Goal: Task Accomplishment & Management: Complete application form

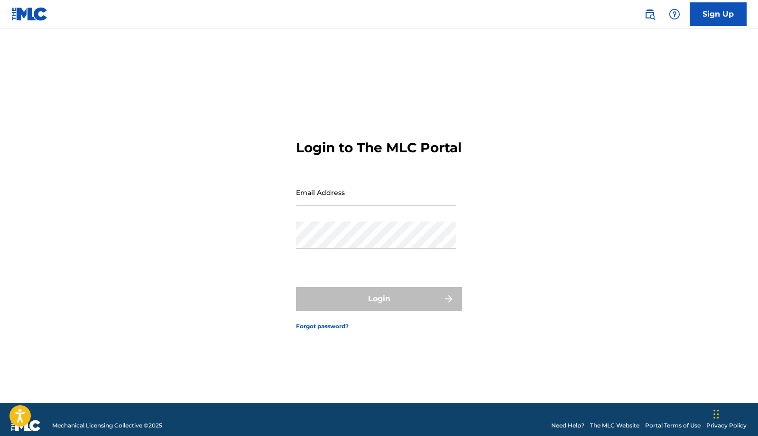
click at [721, 19] on link "Sign Up" at bounding box center [718, 14] width 57 height 24
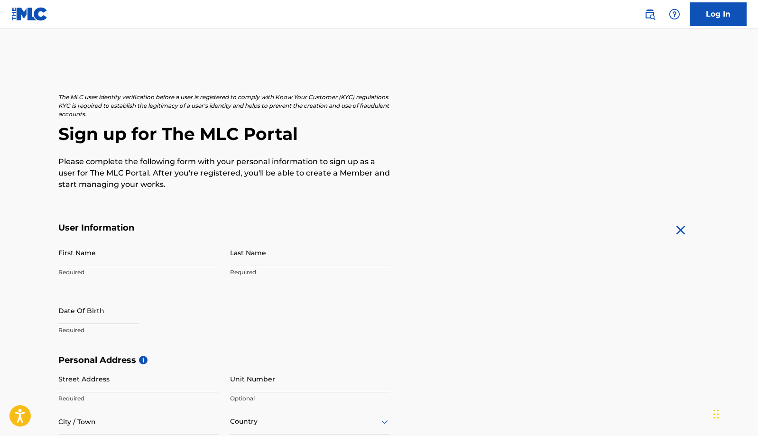
click at [140, 259] on input "First Name" at bounding box center [138, 252] width 160 height 27
type input "[PERSON_NAME]"
type input "Crooks"
select select "8"
select select "2025"
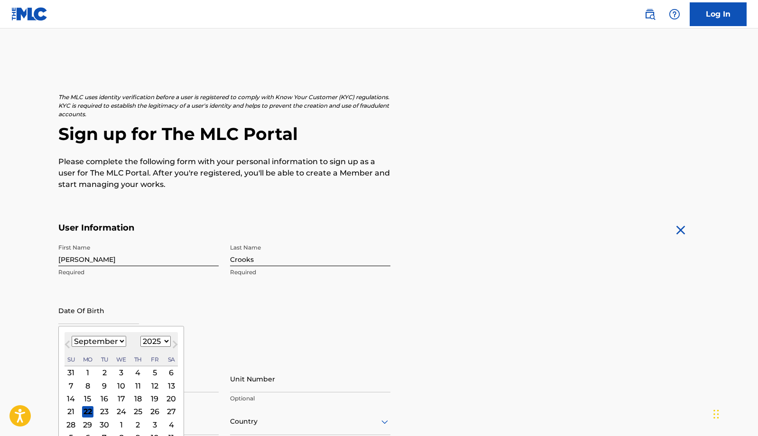
click at [86, 318] on input "text" at bounding box center [98, 310] width 81 height 27
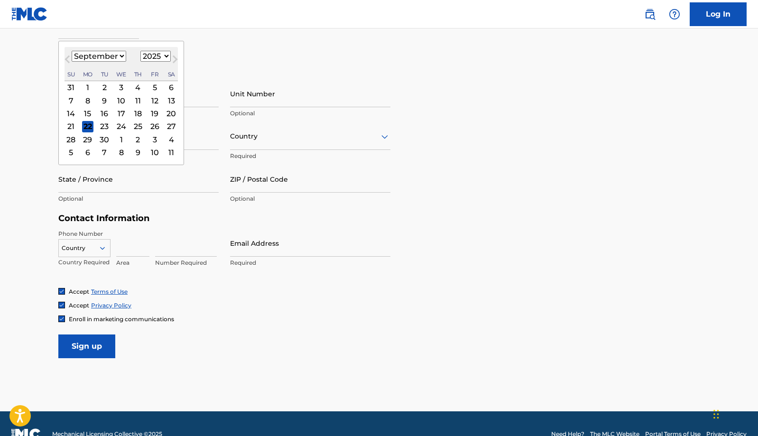
scroll to position [284, 0]
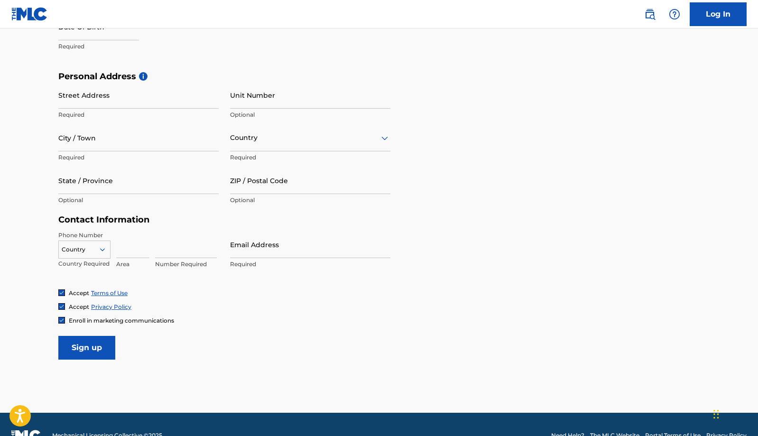
click at [463, 92] on div "Personal Address i Street Address Required Unit Number Optional City / Town Req…" at bounding box center [379, 143] width 642 height 144
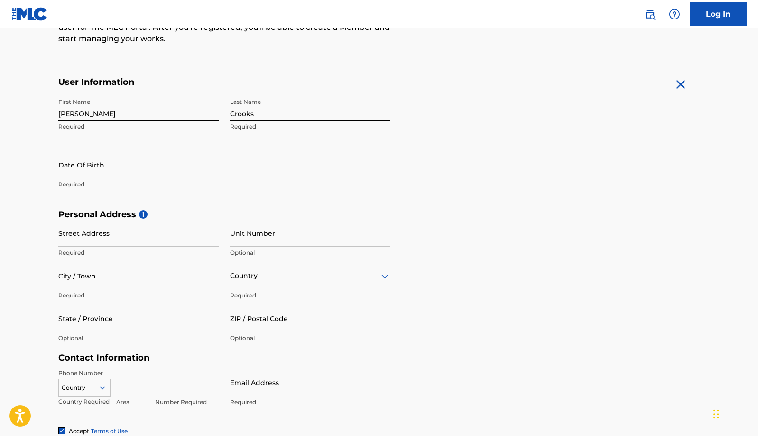
scroll to position [32, 0]
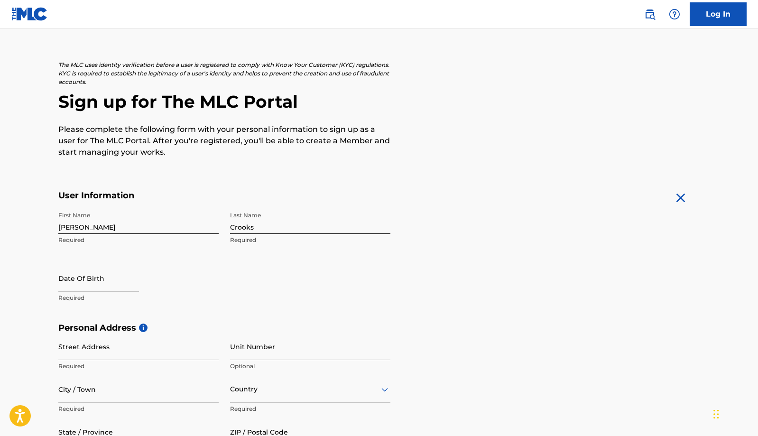
select select "8"
select select "2025"
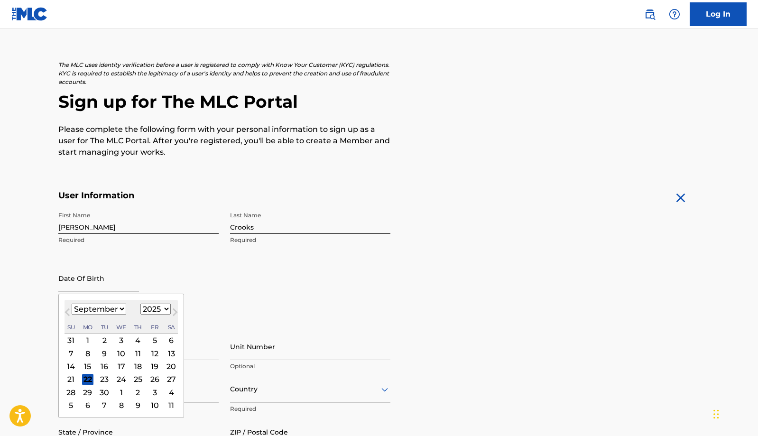
click at [97, 283] on input "text" at bounding box center [98, 278] width 81 height 27
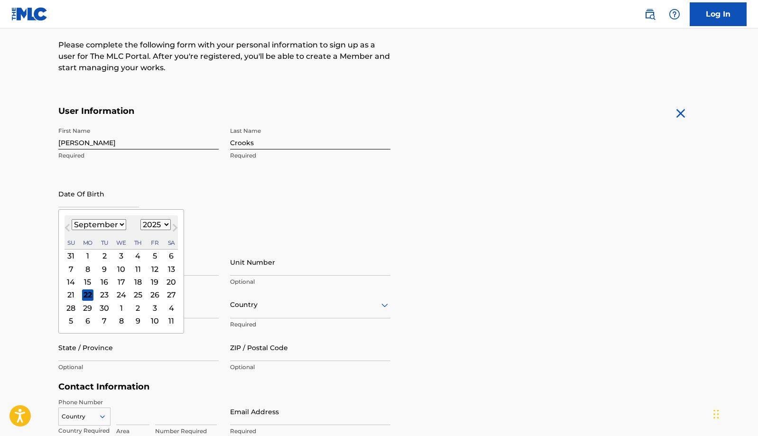
scroll to position [121, 0]
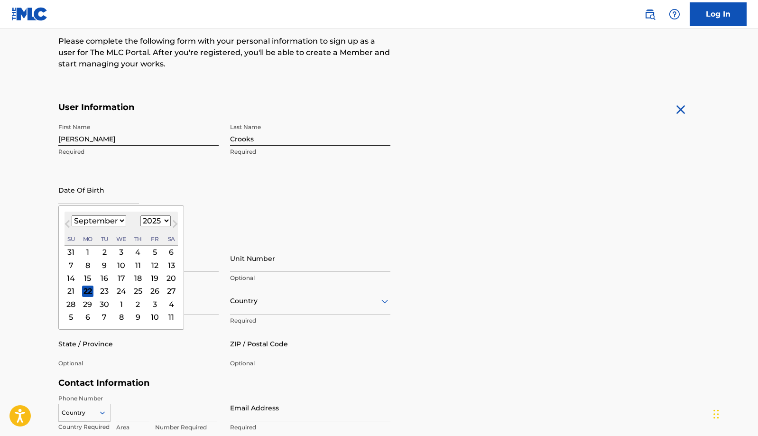
click at [243, 200] on div "First Name [PERSON_NAME] Last Name [PERSON_NAME] Required Date Of Birth Previou…" at bounding box center [224, 177] width 332 height 116
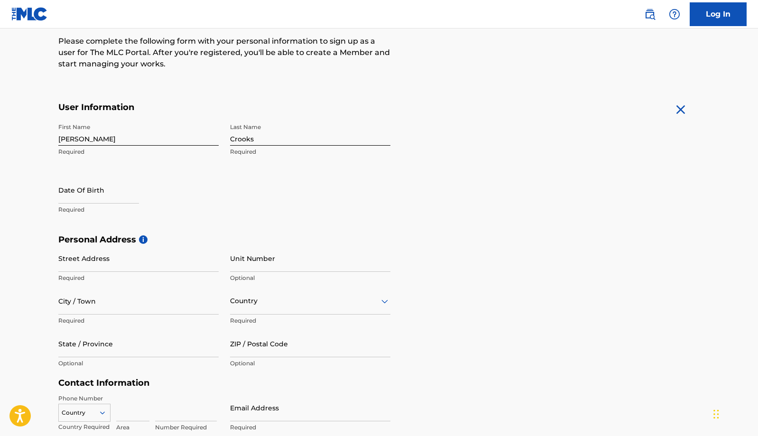
click at [114, 197] on input "text" at bounding box center [98, 190] width 81 height 27
select select "8"
select select "2025"
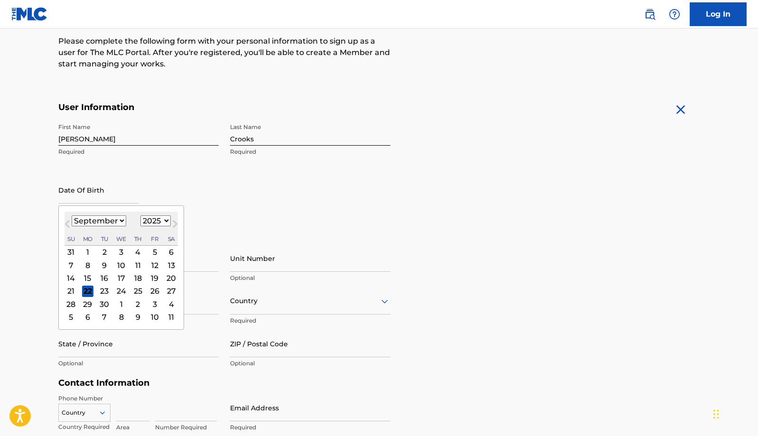
click at [163, 189] on div "Date Of Birth Previous Month Next Month [DATE] January February March April May…" at bounding box center [138, 198] width 160 height 43
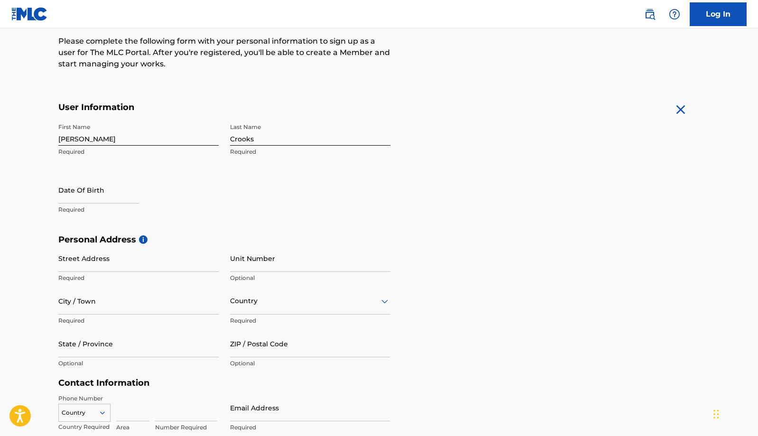
click at [111, 196] on input "text" at bounding box center [98, 190] width 81 height 27
select select "8"
select select "2025"
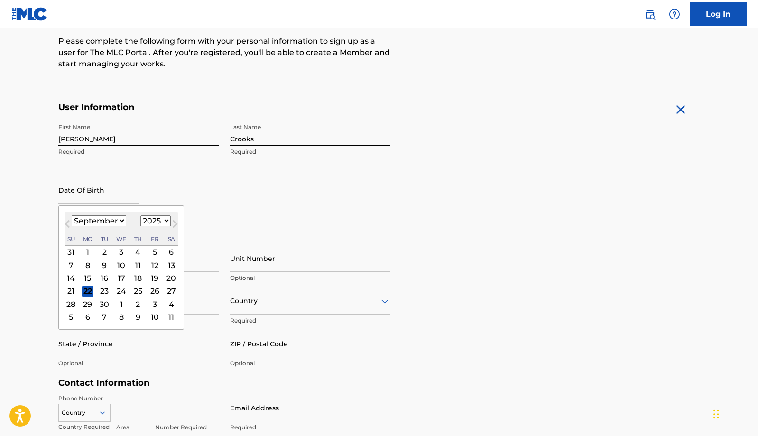
click at [121, 221] on select "January February March April May June July August September October November De…" at bounding box center [99, 220] width 55 height 11
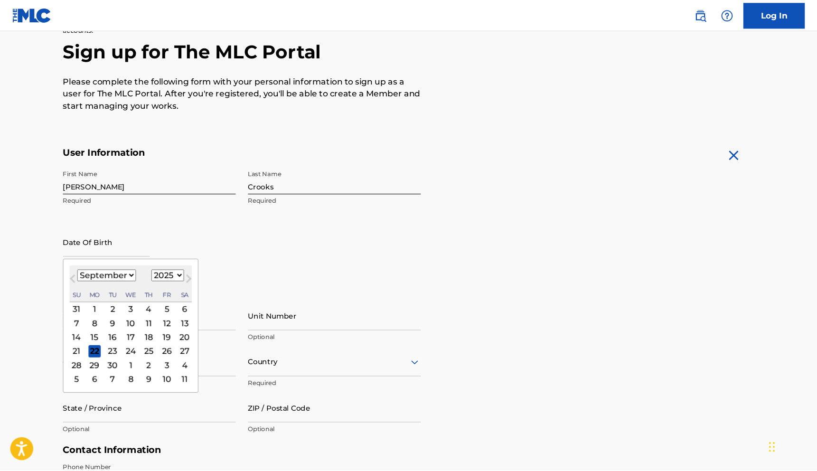
scroll to position [77, 0]
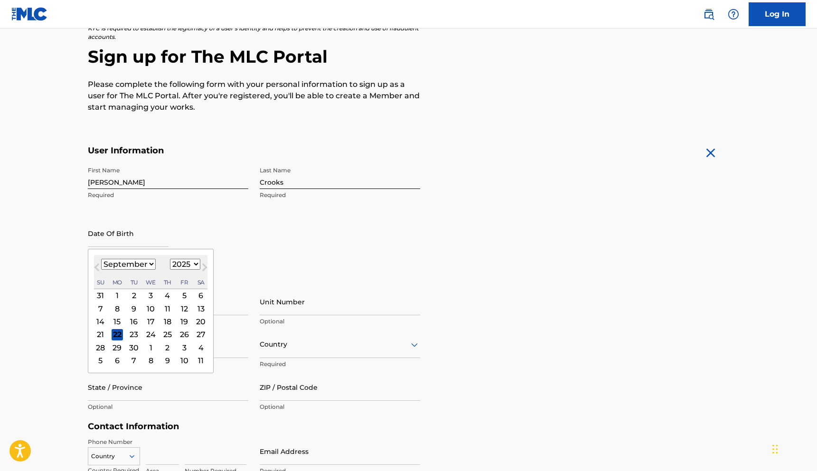
click at [149, 264] on select "January February March April May June July August September October November De…" at bounding box center [128, 264] width 55 height 11
click at [150, 264] on select "January February March April May June July August September October November De…" at bounding box center [128, 264] width 55 height 11
select select "9"
click at [101, 259] on select "January February March April May June July August September October November De…" at bounding box center [128, 264] width 55 height 11
click at [196, 309] on div "11" at bounding box center [200, 308] width 11 height 11
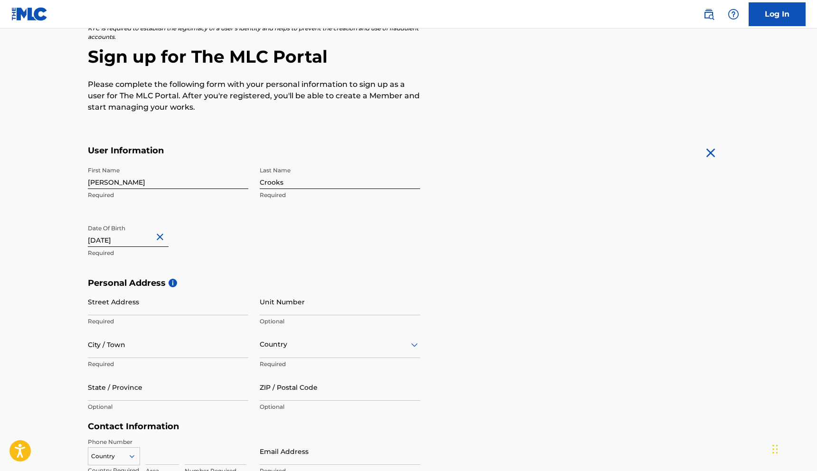
type input "[DATE]"
click at [183, 252] on p "Required" at bounding box center [168, 253] width 160 height 9
click at [160, 309] on input "Street Address" at bounding box center [168, 301] width 160 height 27
click at [144, 352] on input "City / Town" at bounding box center [168, 344] width 160 height 27
click at [167, 309] on input "14822 [PERSON_NAME]" at bounding box center [168, 301] width 160 height 27
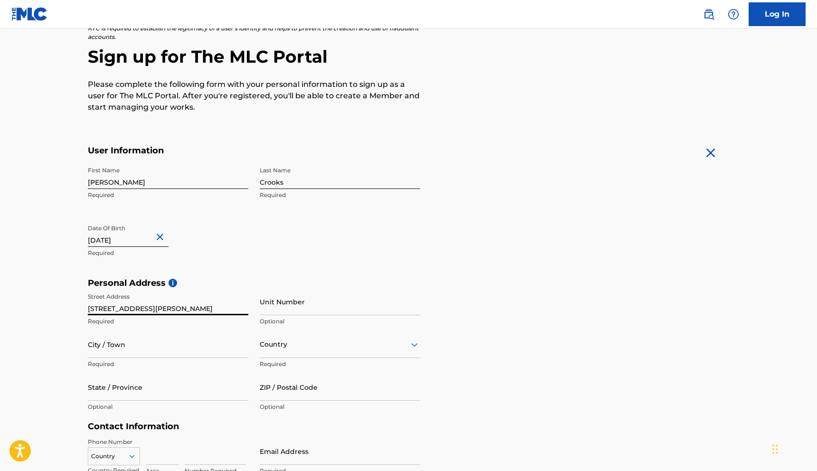
type input "[STREET_ADDRESS][PERSON_NAME]"
click at [133, 353] on input "City / Town" at bounding box center [168, 344] width 160 height 27
type input "[PERSON_NAME]"
click at [141, 398] on input "State / Province" at bounding box center [168, 386] width 160 height 27
type input "MN"
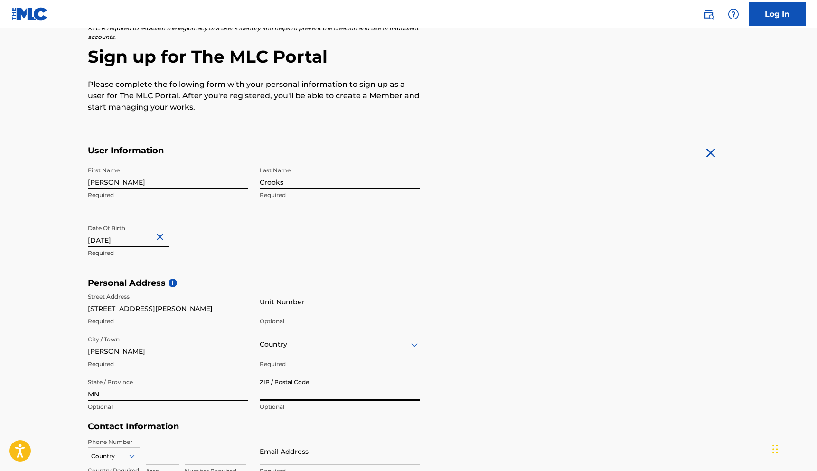
click at [294, 393] on input "ZIP / Postal Code" at bounding box center [340, 386] width 160 height 27
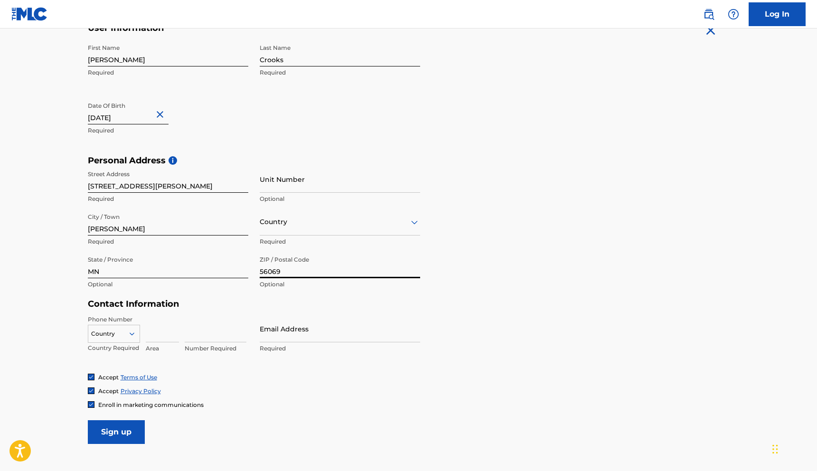
scroll to position [203, 0]
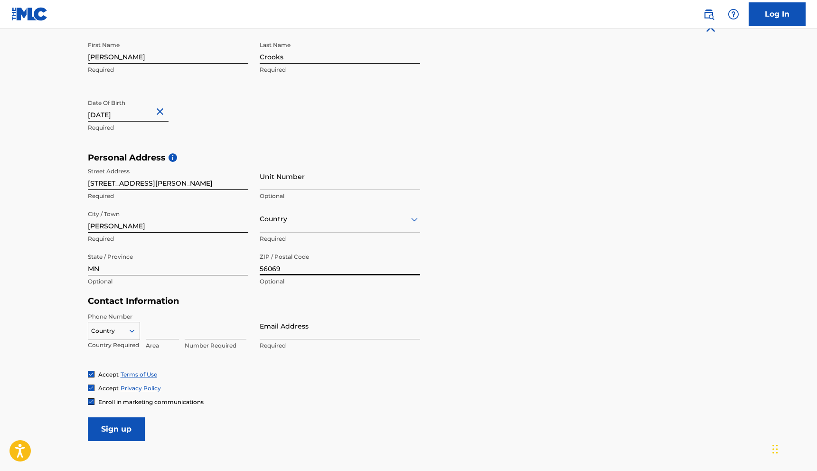
type input "56069"
click at [167, 334] on input at bounding box center [162, 325] width 33 height 27
type input "1"
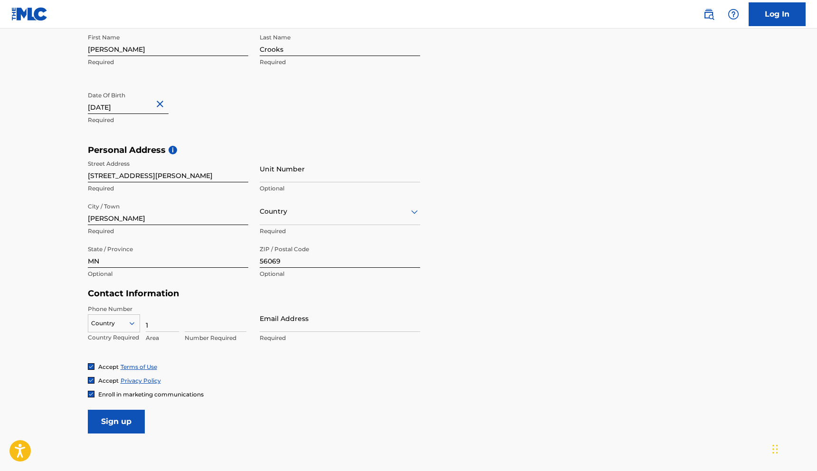
click at [135, 326] on icon at bounding box center [132, 323] width 9 height 9
click at [119, 336] on div "US, [GEOGRAPHIC_DATA] +1" at bounding box center [113, 346] width 51 height 37
click at [157, 323] on input "1" at bounding box center [162, 318] width 33 height 27
click at [197, 327] on input at bounding box center [216, 318] width 62 height 27
click at [162, 327] on input "691" at bounding box center [162, 318] width 33 height 27
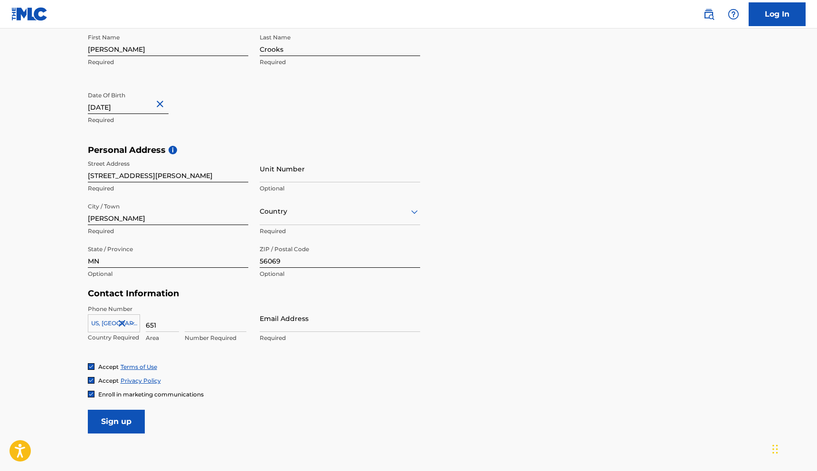
type input "651"
type input "8291924"
click at [286, 329] on input "Email Address" at bounding box center [340, 318] width 160 height 27
type input "[EMAIL_ADDRESS][DOMAIN_NAME]"
click at [125, 414] on input "Sign up" at bounding box center [116, 422] width 57 height 24
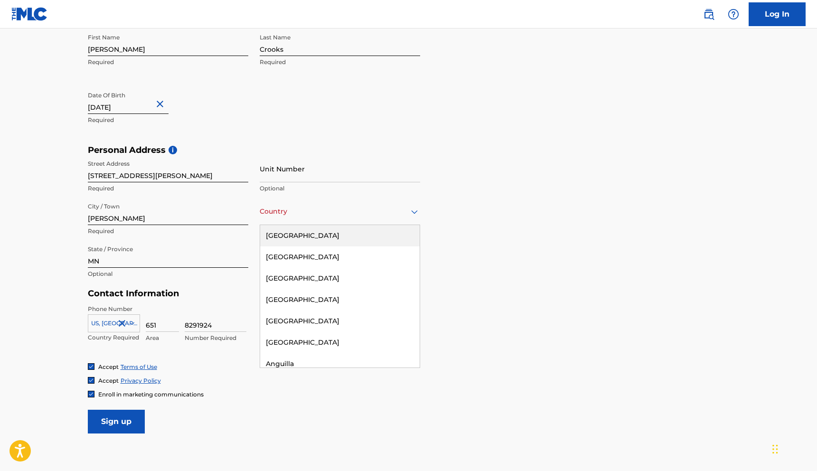
click at [304, 217] on div "Country" at bounding box center [340, 211] width 160 height 27
click at [299, 239] on div "[GEOGRAPHIC_DATA]" at bounding box center [339, 235] width 159 height 21
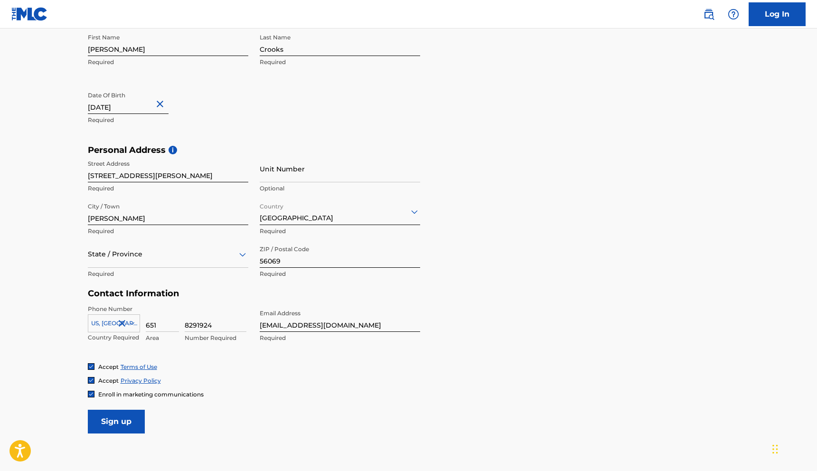
click at [122, 419] on input "Sign up" at bounding box center [116, 422] width 57 height 24
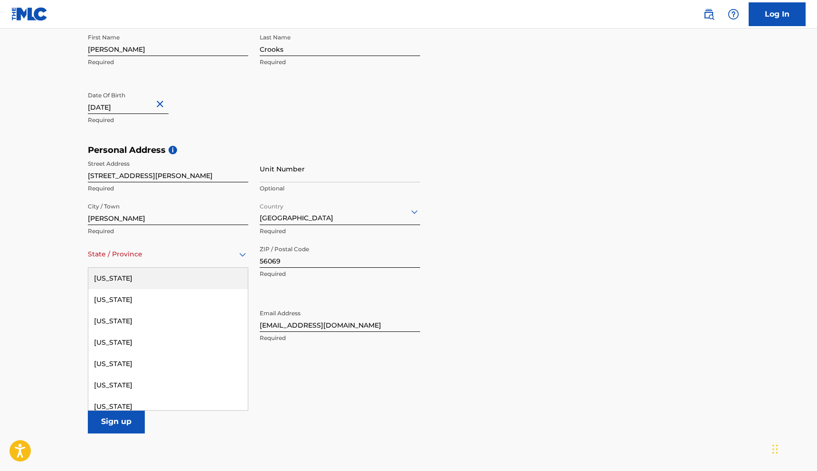
click at [177, 264] on div "State / Province" at bounding box center [168, 254] width 160 height 27
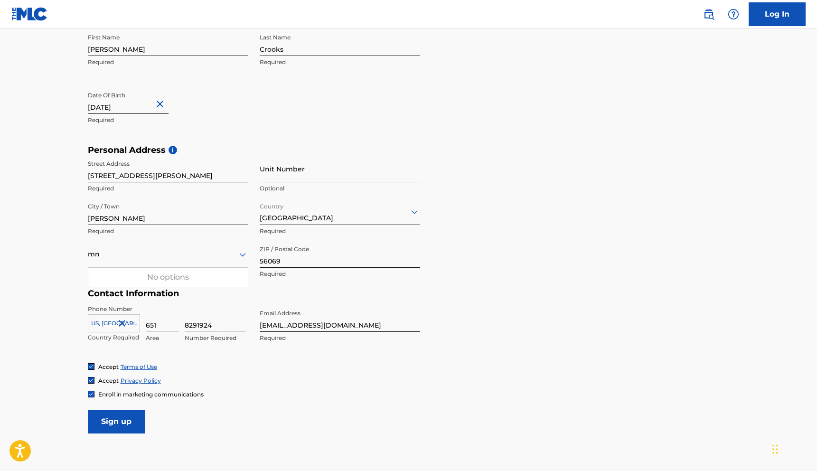
type input "mn"
click at [112, 424] on input "Sign up" at bounding box center [116, 422] width 57 height 24
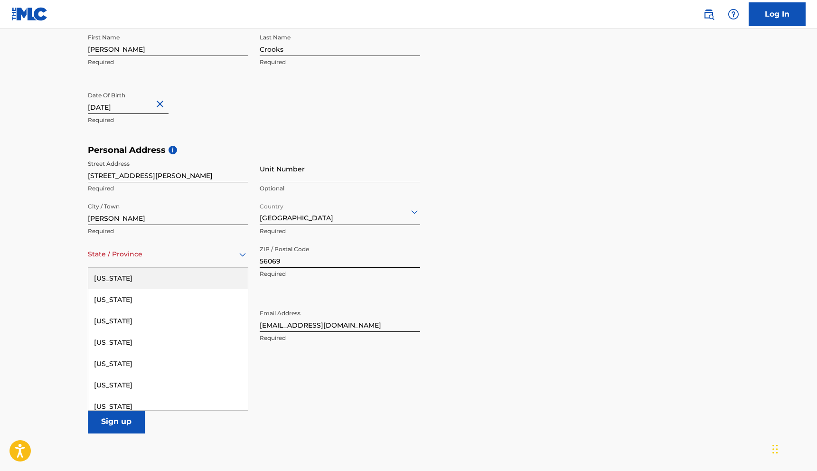
click at [244, 252] on icon at bounding box center [242, 254] width 11 height 11
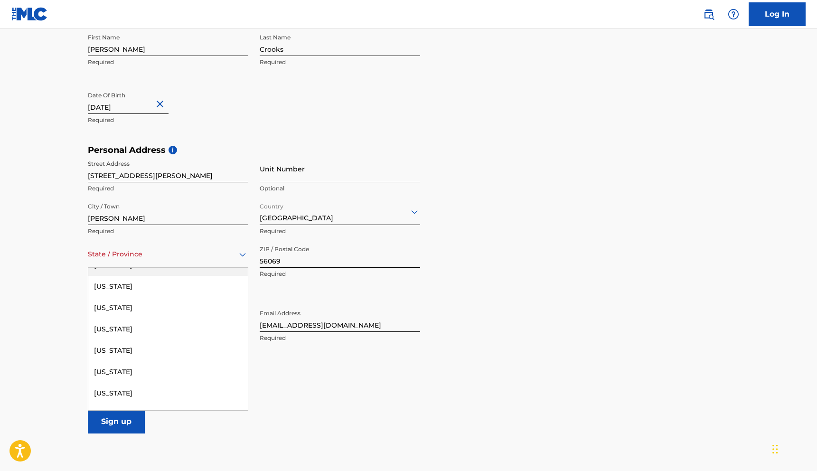
scroll to position [421, 0]
click at [140, 382] on div "[US_STATE]" at bounding box center [167, 391] width 159 height 21
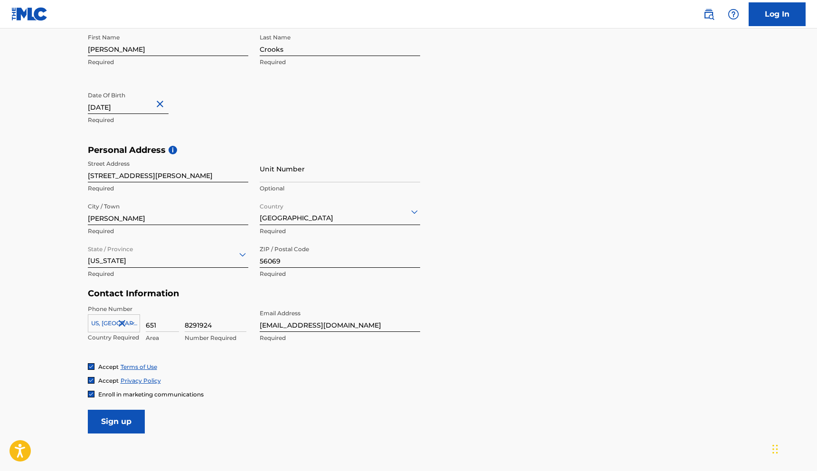
click at [111, 423] on input "Sign up" at bounding box center [116, 422] width 57 height 24
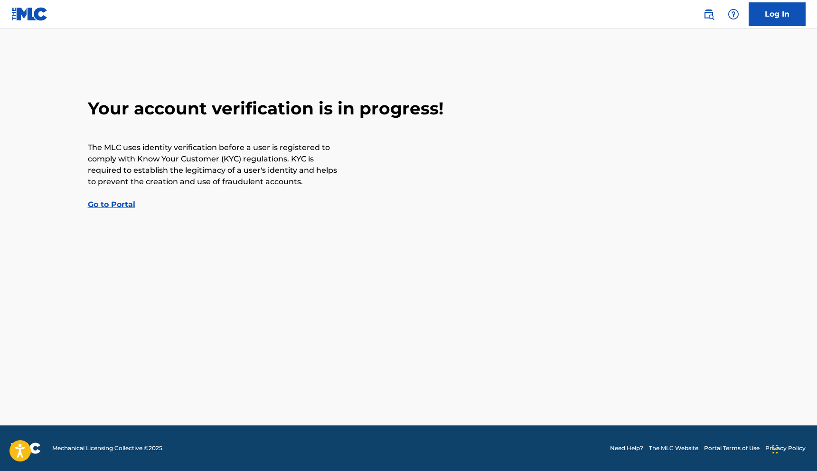
click at [108, 204] on link "Go to Portal" at bounding box center [111, 204] width 47 height 9
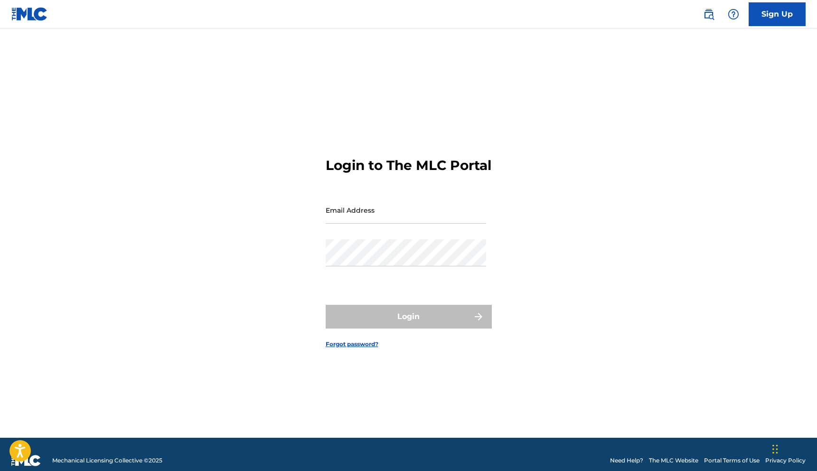
click at [378, 224] on input "Email Address" at bounding box center [406, 209] width 160 height 27
click at [633, 90] on div "Login to The MLC Portal Email Address Password Login Forgot password?" at bounding box center [408, 244] width 664 height 385
